Goal: Navigation & Orientation: Find specific page/section

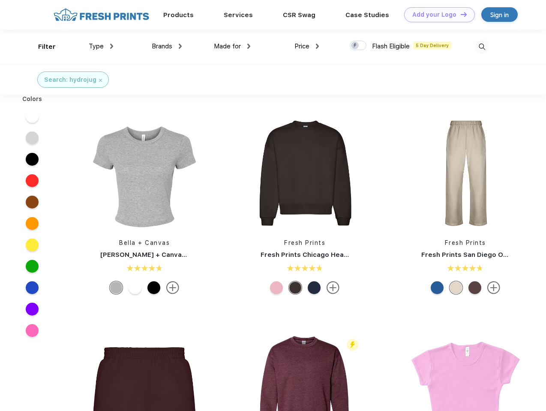
scroll to position [0, 0]
click at [436, 15] on link "Add your Logo Design Tool" at bounding box center [439, 14] width 71 height 15
click at [41, 47] on div "Filter" at bounding box center [47, 47] width 18 height 10
click at [101, 46] on span "Type" at bounding box center [96, 46] width 15 height 8
click at [167, 46] on span "Brands" at bounding box center [162, 46] width 21 height 8
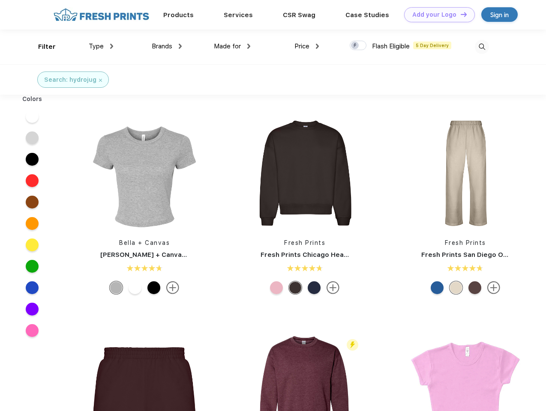
click at [232, 46] on span "Made for" at bounding box center [227, 46] width 27 height 8
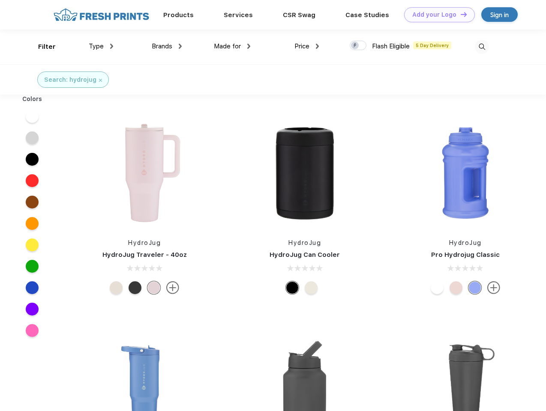
scroll to position [0, 0]
